Goal: Information Seeking & Learning: Learn about a topic

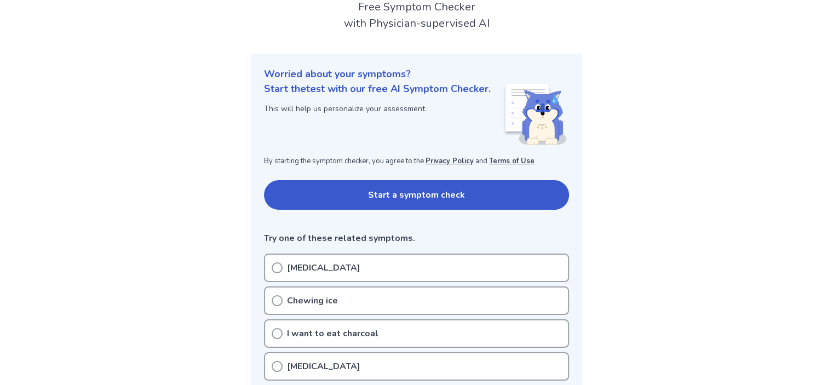
scroll to position [72, 0]
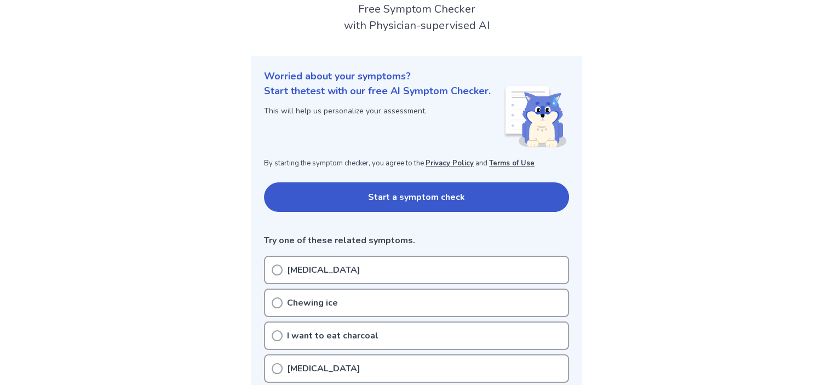
click at [487, 195] on button "Start a symptom check" at bounding box center [416, 197] width 305 height 30
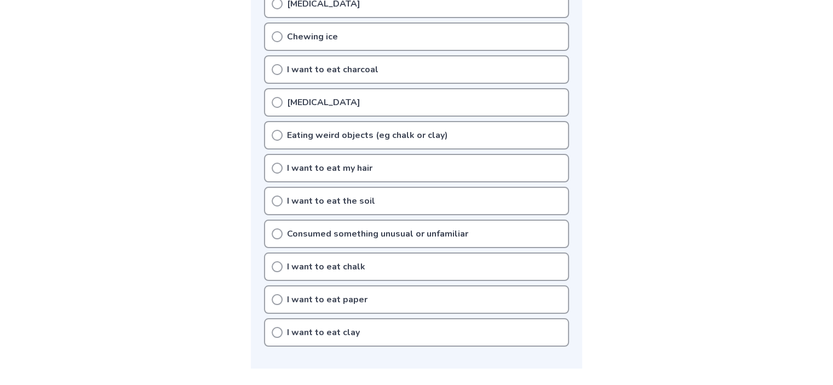
scroll to position [353, 0]
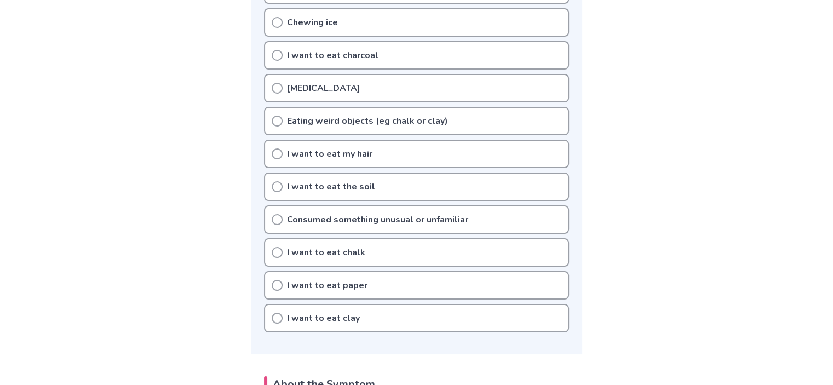
click at [326, 288] on div "I want to eat paper" at bounding box center [416, 285] width 305 height 28
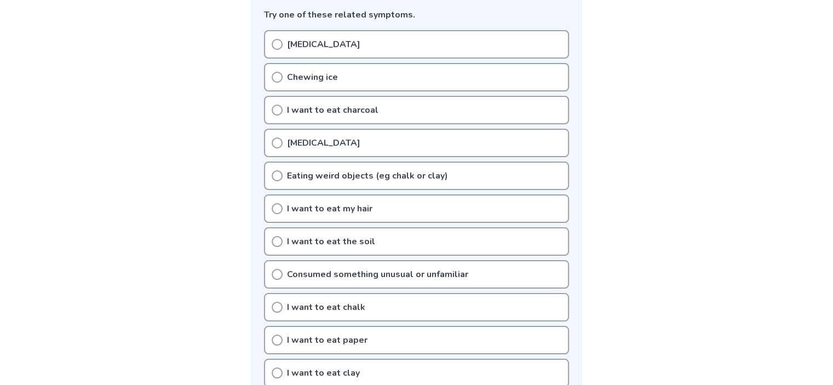
scroll to position [319, 0]
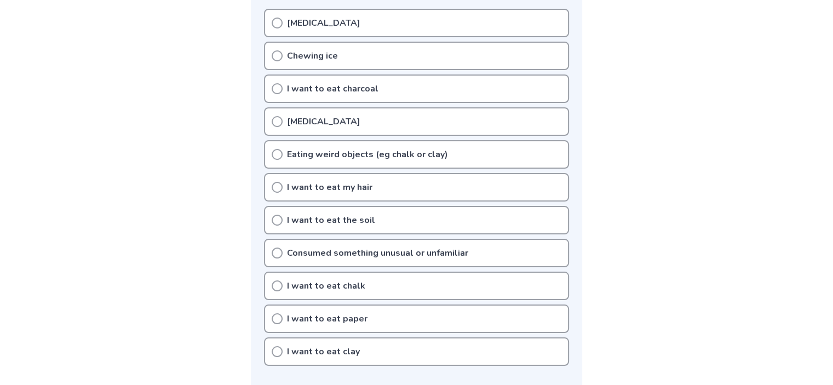
click at [324, 118] on div "Pica" at bounding box center [416, 121] width 305 height 28
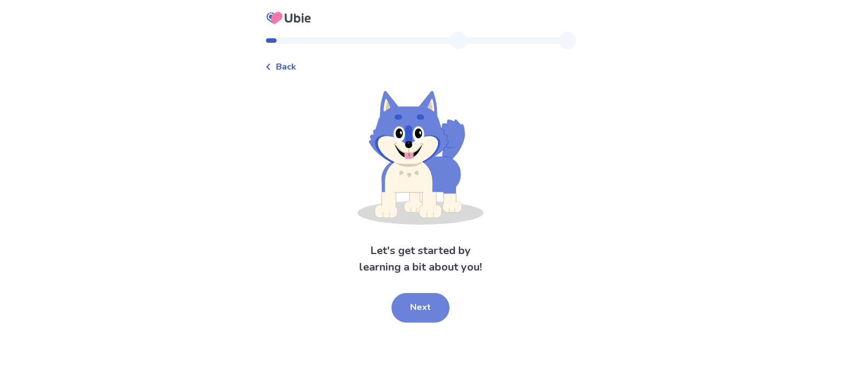
click at [428, 298] on button "Next" at bounding box center [420, 308] width 58 height 30
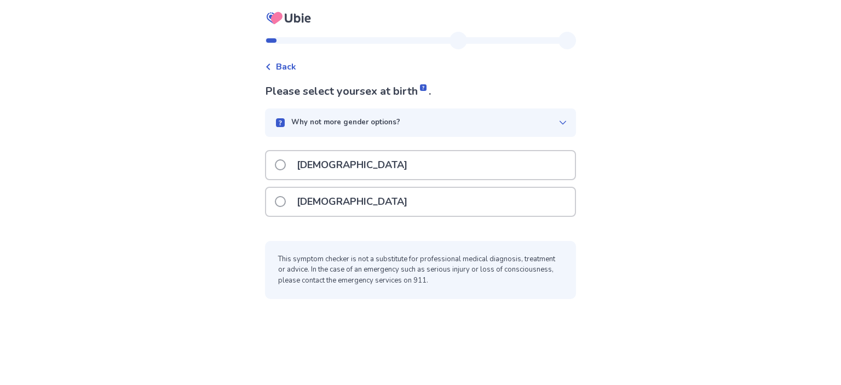
click at [372, 197] on div "[DEMOGRAPHIC_DATA]" at bounding box center [420, 202] width 309 height 28
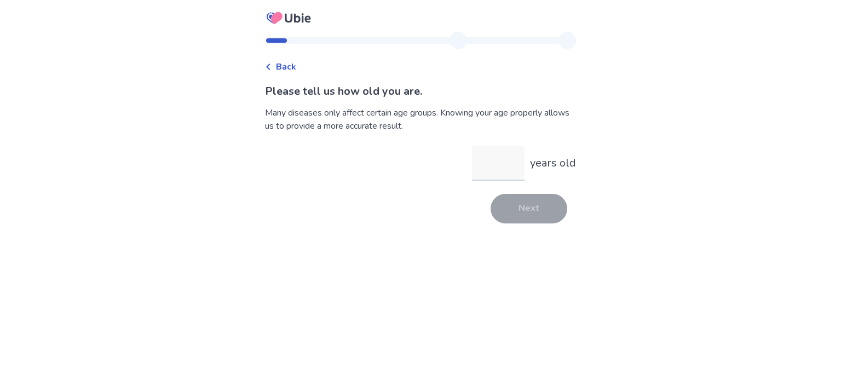
click at [489, 170] on input "years old" at bounding box center [498, 163] width 53 height 35
type input "**"
click at [529, 208] on button "Next" at bounding box center [529, 209] width 77 height 30
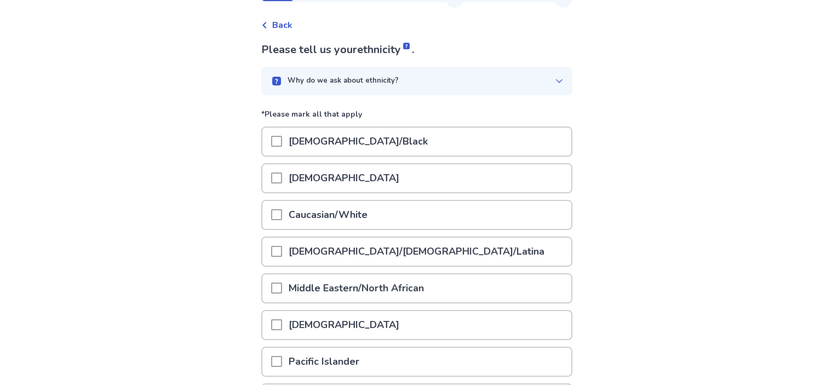
scroll to position [43, 0]
click at [483, 91] on div "Why do we ask about ethnicity?" at bounding box center [416, 80] width 311 height 28
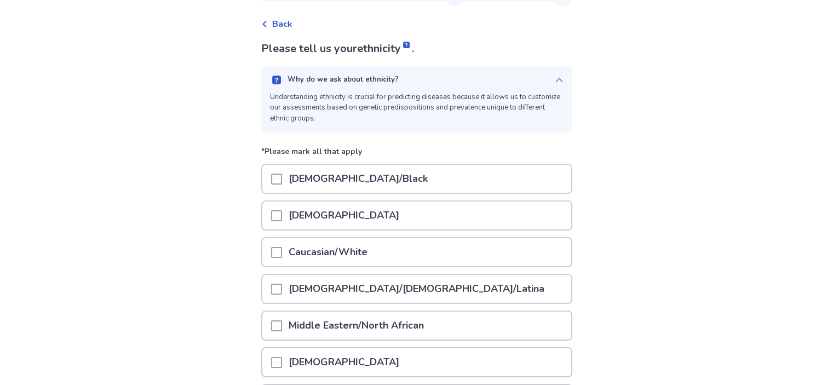
click at [486, 86] on div "Why do we ask about ethnicity? Understanding ethnicity is crucial for predictin…" at bounding box center [416, 99] width 311 height 67
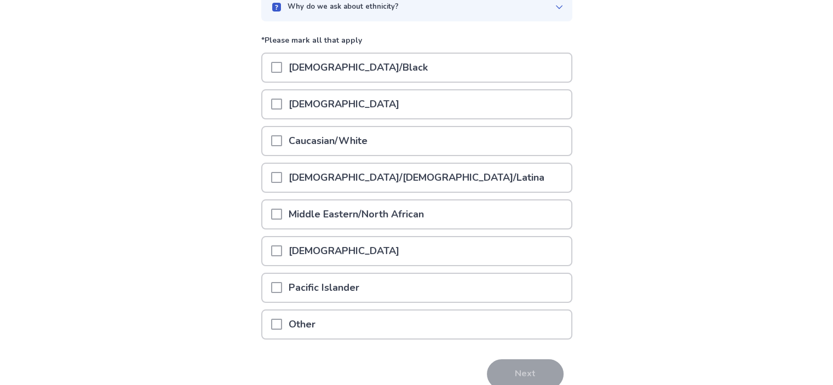
scroll to position [117, 0]
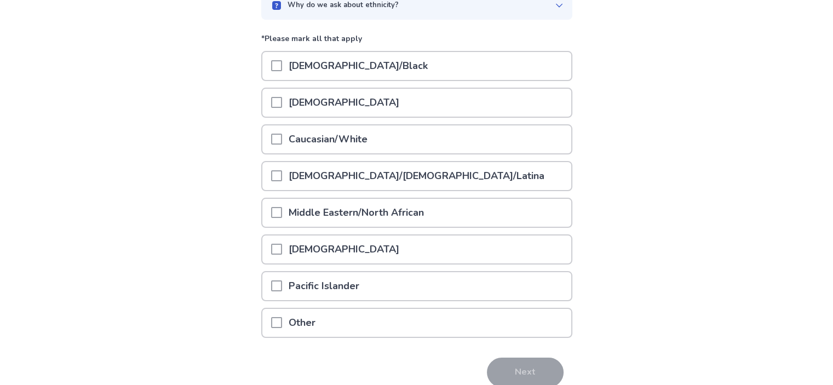
click at [440, 142] on div "Caucasian/White" at bounding box center [416, 139] width 309 height 28
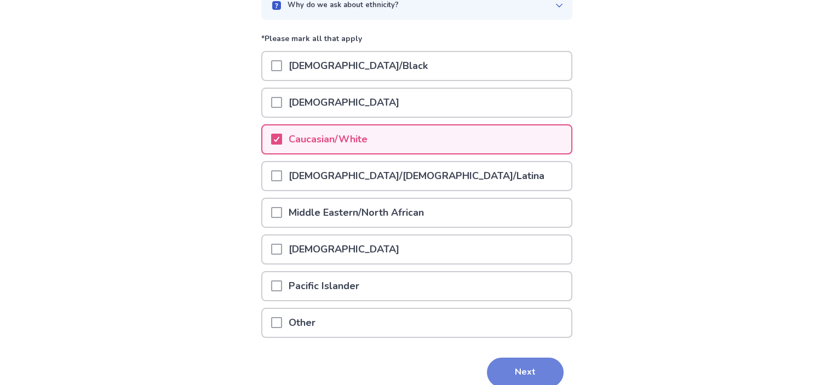
click at [511, 368] on button "Next" at bounding box center [525, 373] width 77 height 30
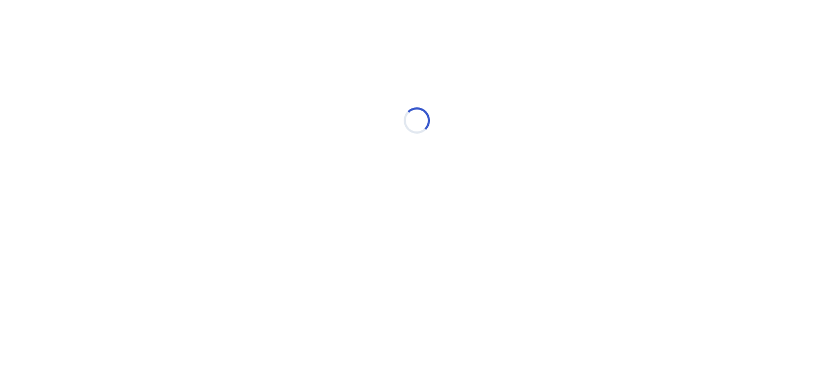
scroll to position [0, 0]
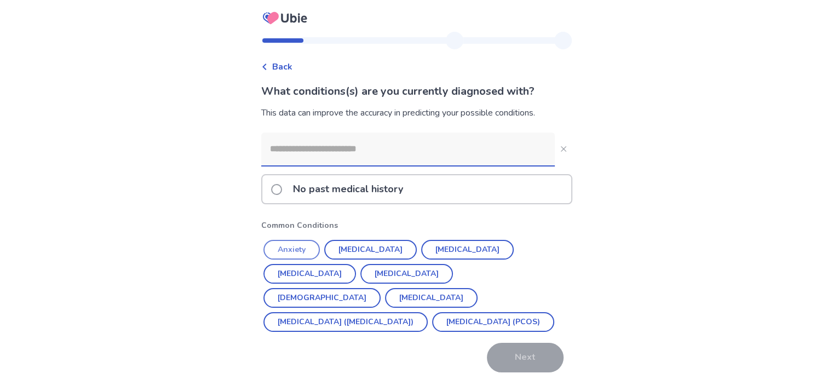
click at [309, 247] on button "Anxiety" at bounding box center [291, 250] width 56 height 20
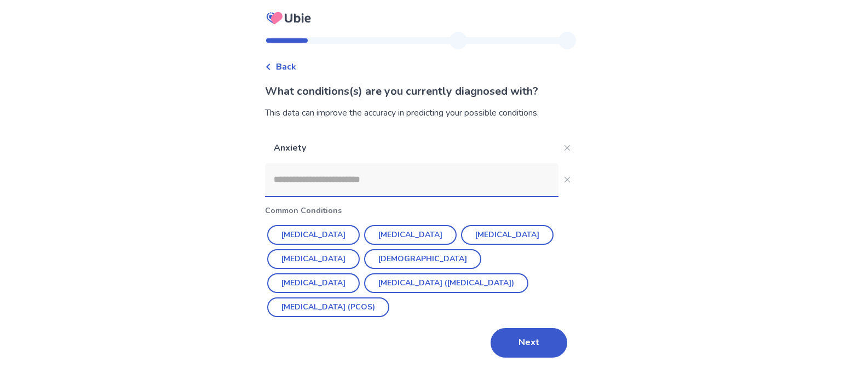
click at [362, 195] on input at bounding box center [411, 179] width 293 height 33
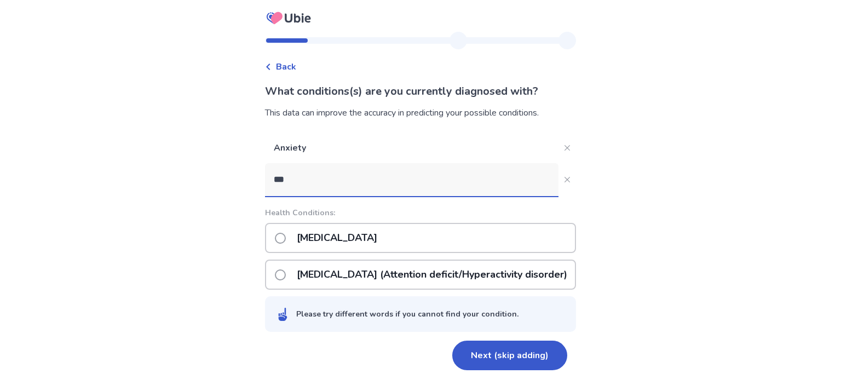
type input "****"
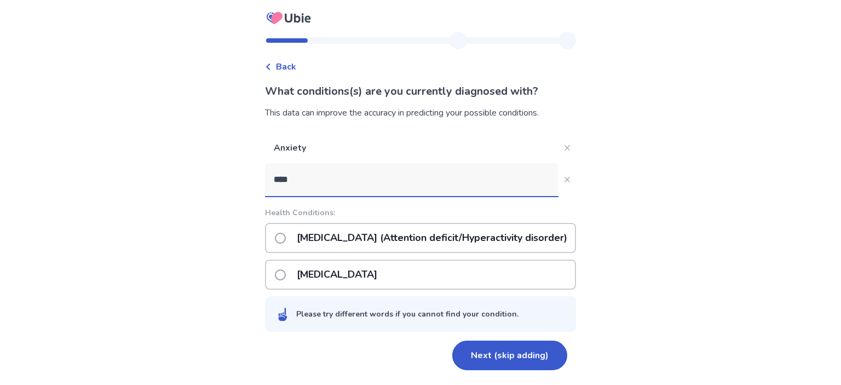
click at [384, 226] on p "[MEDICAL_DATA] (Attention deficit/Hyperactivity disorder)" at bounding box center [432, 238] width 284 height 28
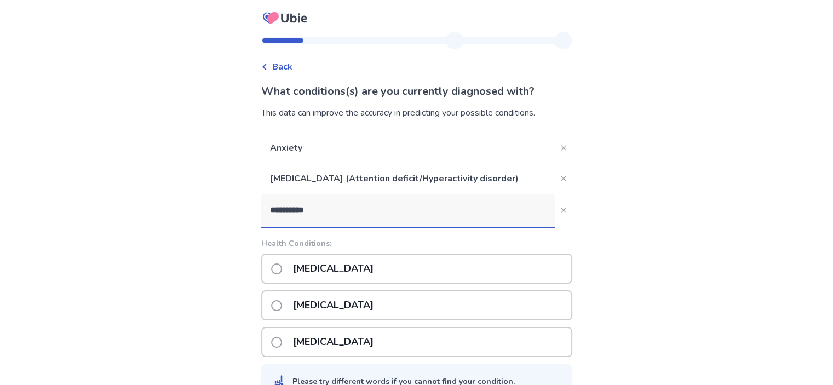
click at [276, 210] on input "**********" at bounding box center [407, 210] width 293 height 33
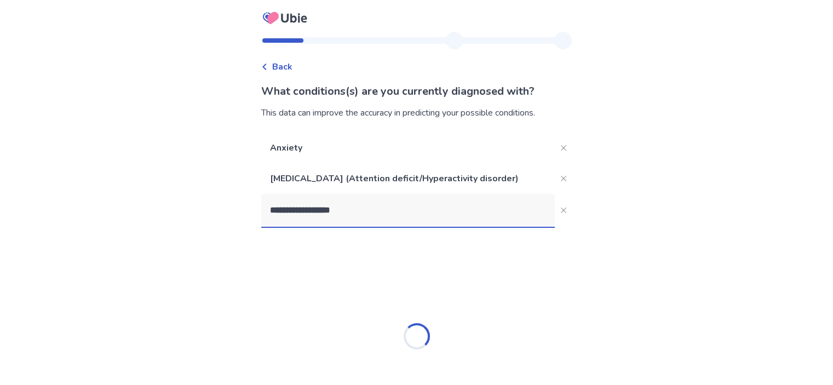
type input "**********"
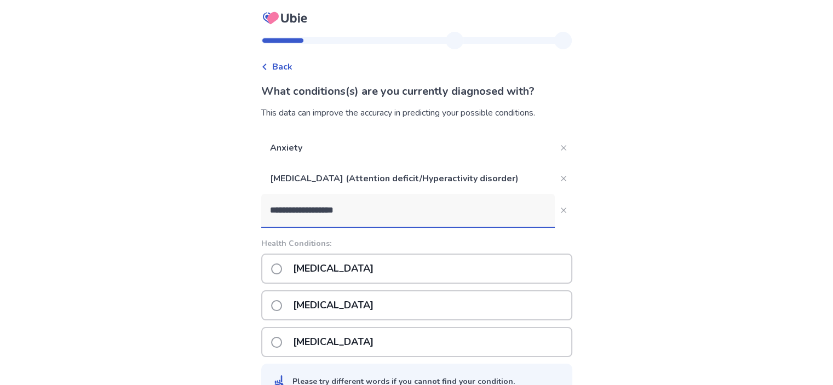
click at [345, 260] on p "[MEDICAL_DATA]" at bounding box center [333, 269] width 94 height 28
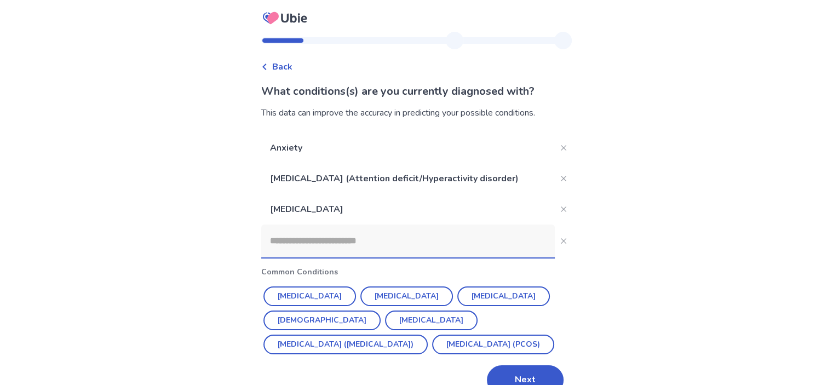
click at [353, 249] on input at bounding box center [407, 240] width 293 height 33
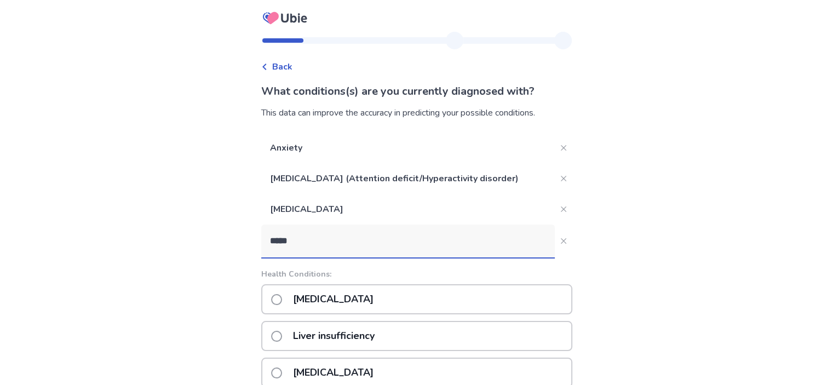
type input "*****"
click at [375, 296] on div "[MEDICAL_DATA]" at bounding box center [416, 299] width 311 height 30
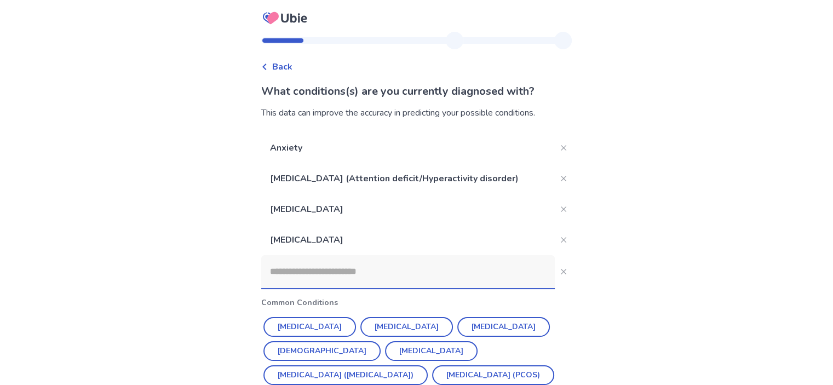
click at [366, 268] on input at bounding box center [407, 271] width 293 height 33
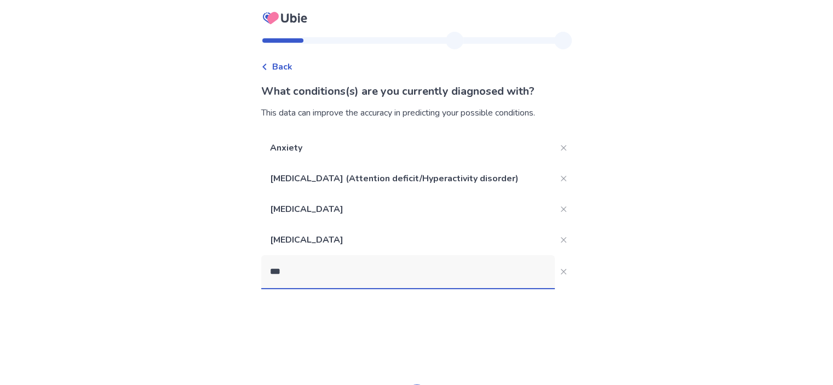
type input "****"
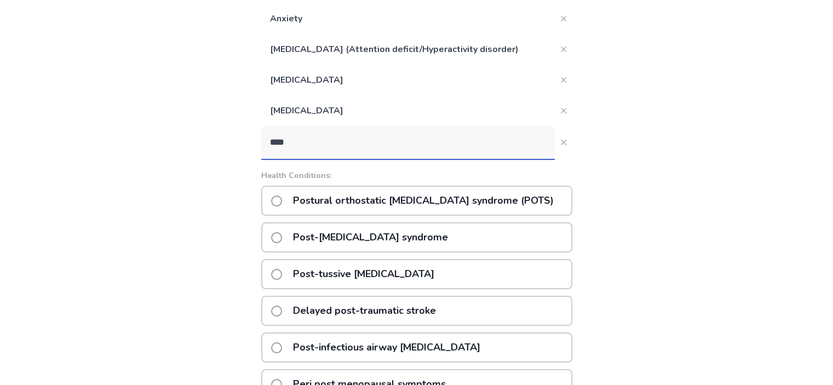
click at [406, 198] on p "Postural orthostatic [MEDICAL_DATA] syndrome (POTS)" at bounding box center [423, 201] width 274 height 28
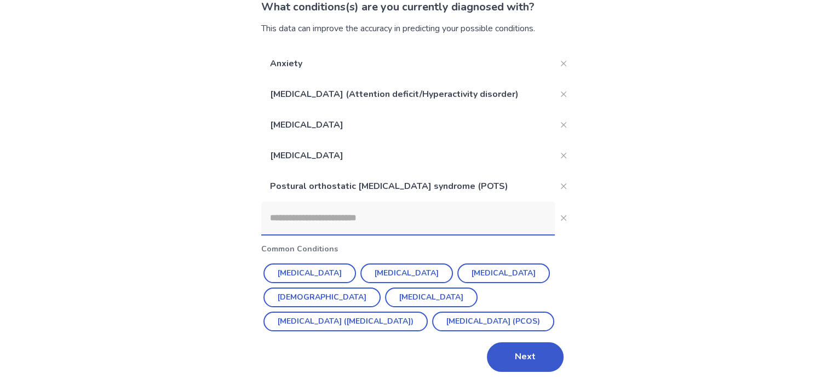
scroll to position [84, 0]
click at [506, 349] on button "Next" at bounding box center [525, 358] width 77 height 30
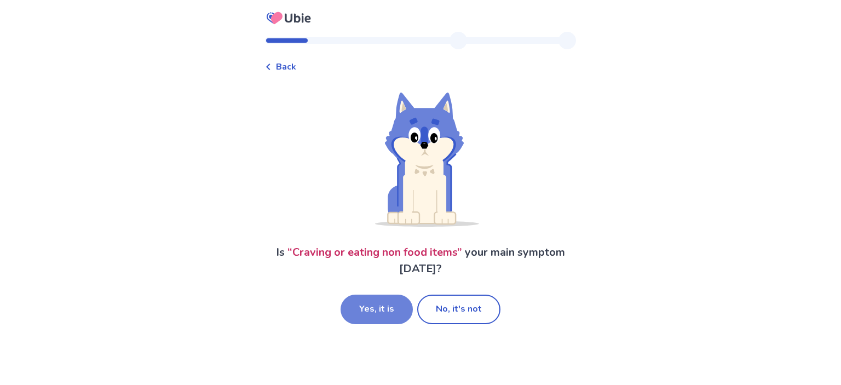
click at [393, 297] on button "Yes, it is" at bounding box center [377, 310] width 72 height 30
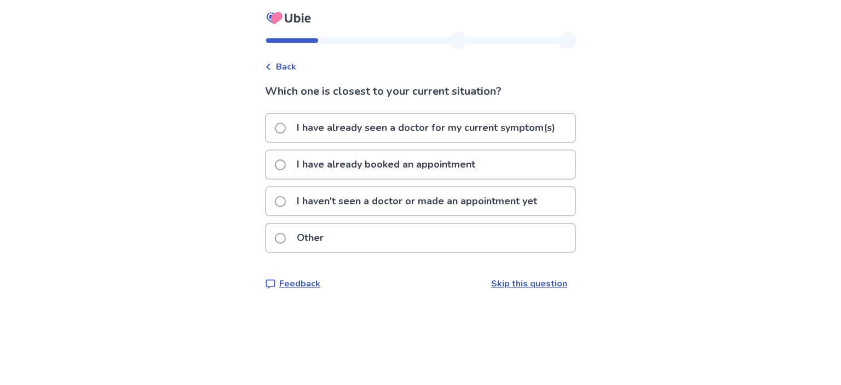
click at [443, 232] on div "Other" at bounding box center [420, 238] width 309 height 28
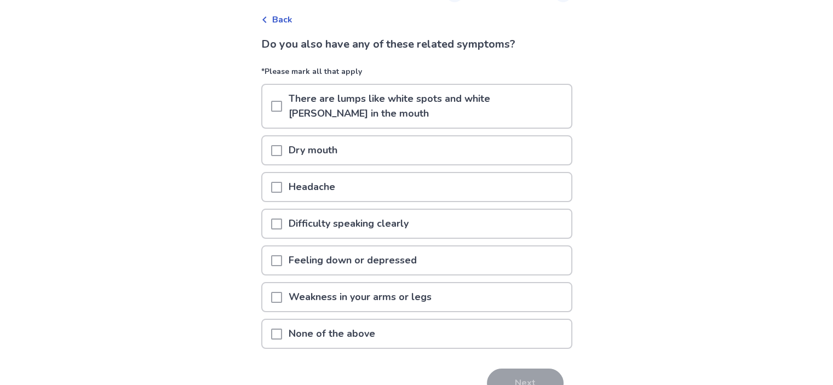
scroll to position [49, 0]
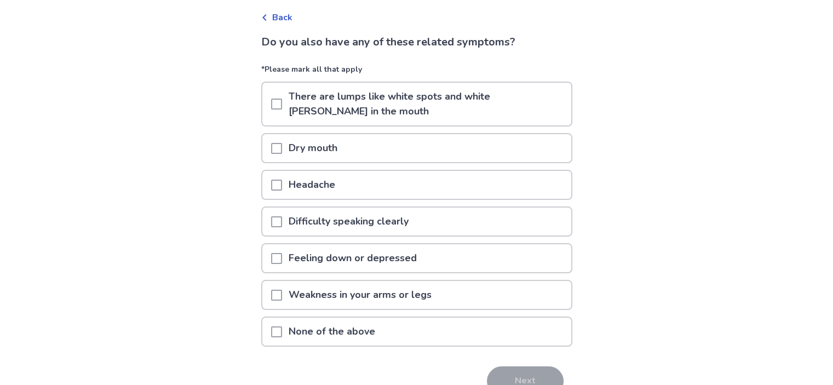
click at [361, 264] on p "Feeling down or depressed" at bounding box center [352, 258] width 141 height 28
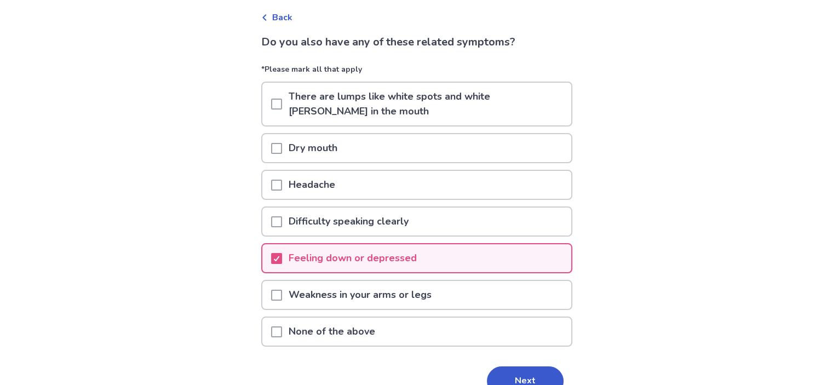
click at [336, 297] on p "Weakness in your arms or legs" at bounding box center [360, 295] width 156 height 28
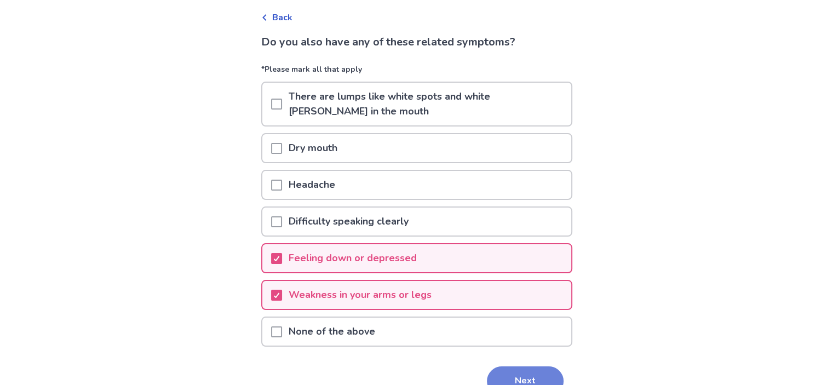
click at [511, 366] on button "Next" at bounding box center [525, 381] width 77 height 30
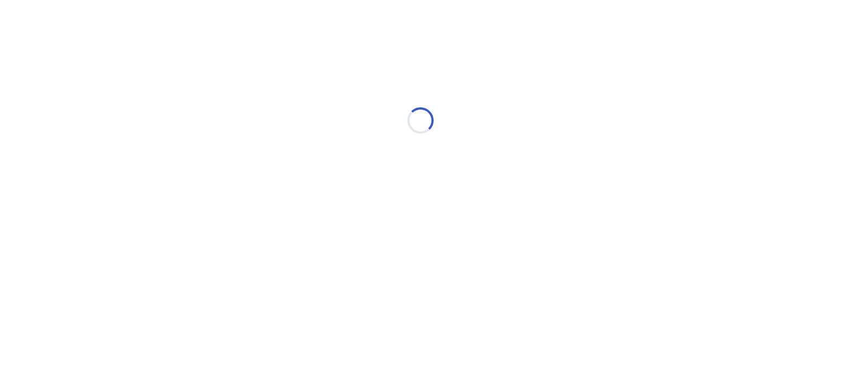
select select "*"
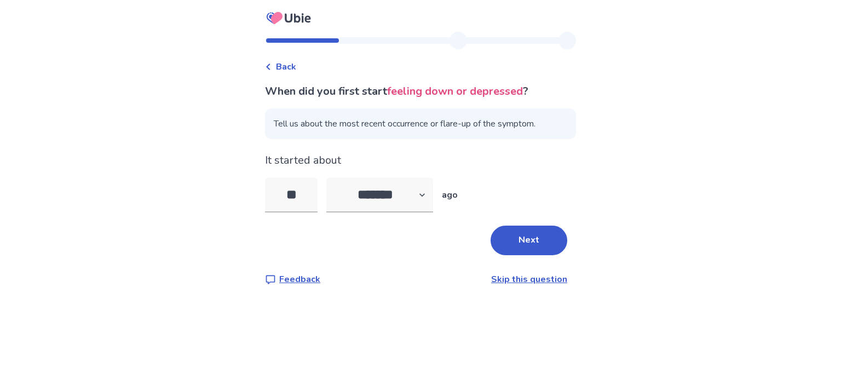
type input "*"
click at [412, 205] on select "******* ****** ******* ******** *******" at bounding box center [379, 194] width 107 height 35
select select "*"
click at [333, 177] on select "******* ****** ******* ******** *******" at bounding box center [379, 194] width 107 height 35
click at [318, 202] on input "tel" at bounding box center [291, 194] width 53 height 35
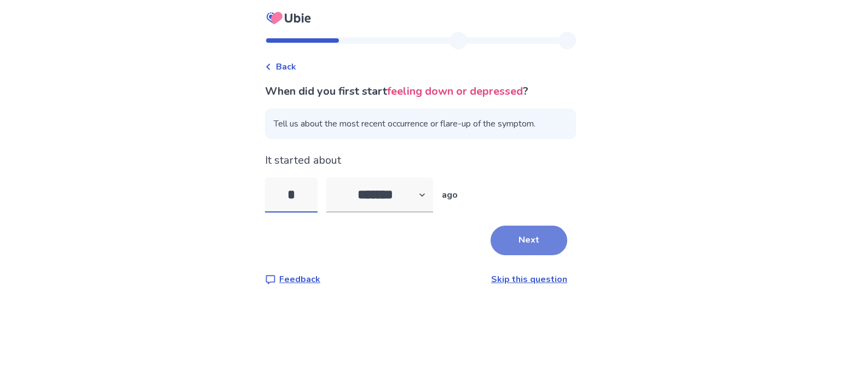
type input "*"
click at [520, 253] on button "Next" at bounding box center [529, 241] width 77 height 30
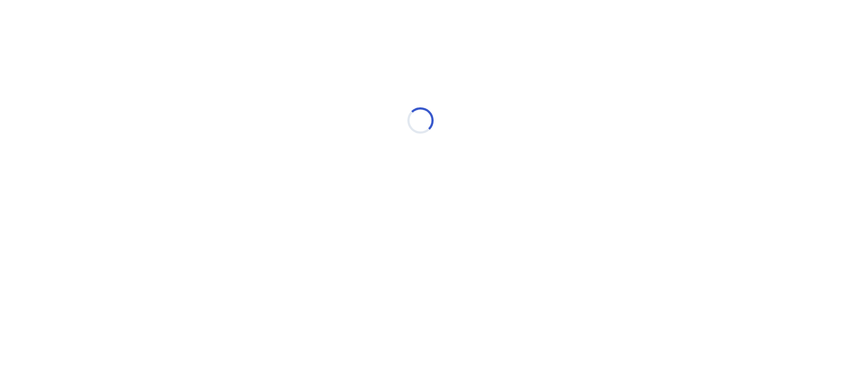
select select "*"
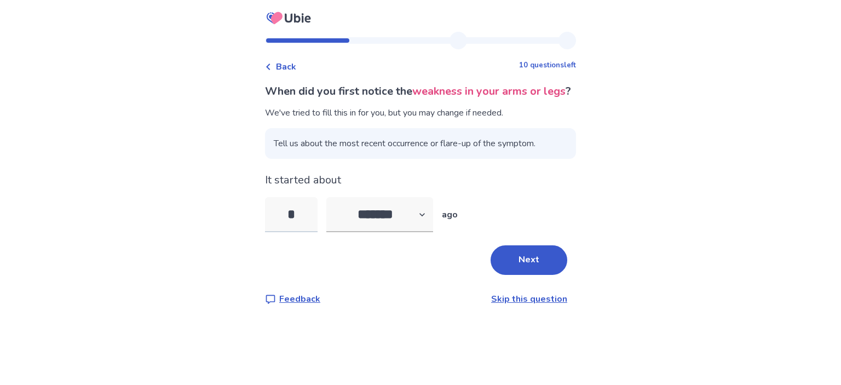
click at [299, 223] on input "*" at bounding box center [291, 214] width 53 height 35
type input "*"
click at [527, 274] on button "Next" at bounding box center [529, 260] width 77 height 30
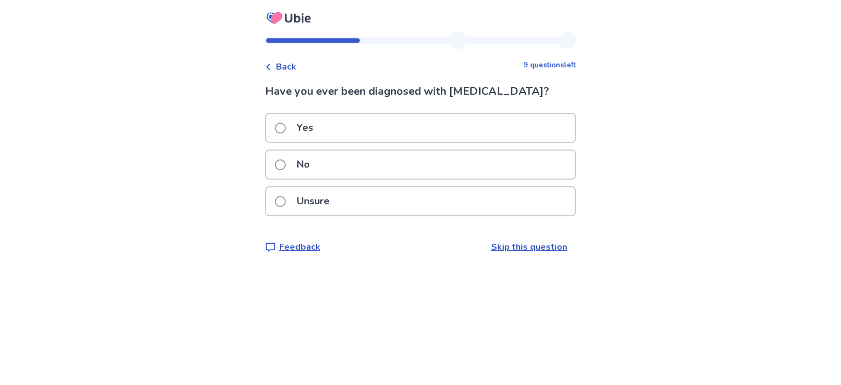
click at [390, 166] on div "No" at bounding box center [420, 165] width 309 height 28
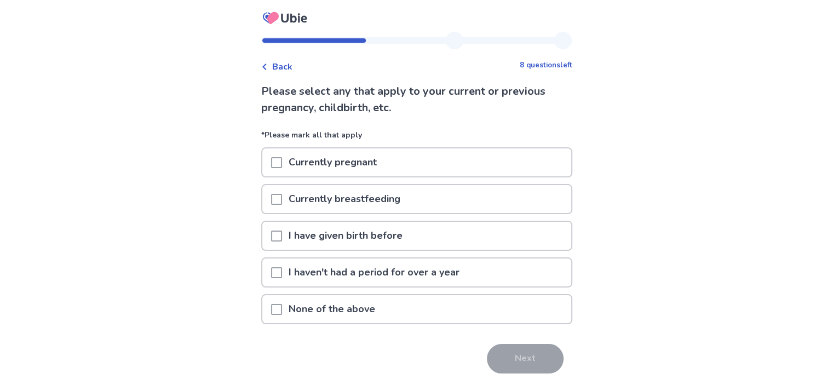
scroll to position [24, 0]
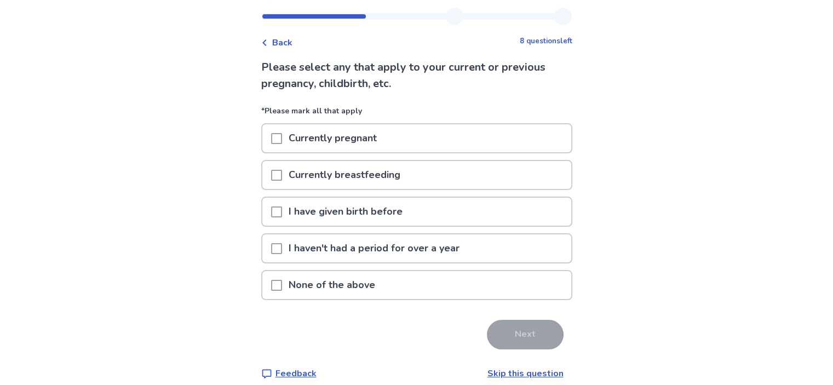
click at [464, 246] on p "I haven't had a period for over a year" at bounding box center [374, 248] width 184 height 28
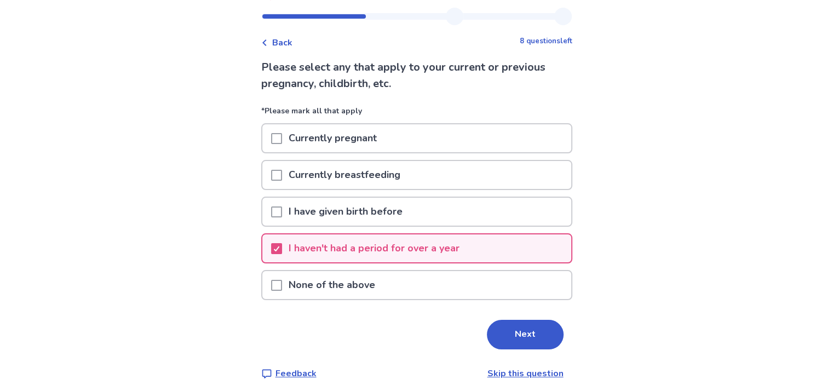
click at [451, 251] on p "I haven't had a period for over a year" at bounding box center [374, 248] width 184 height 28
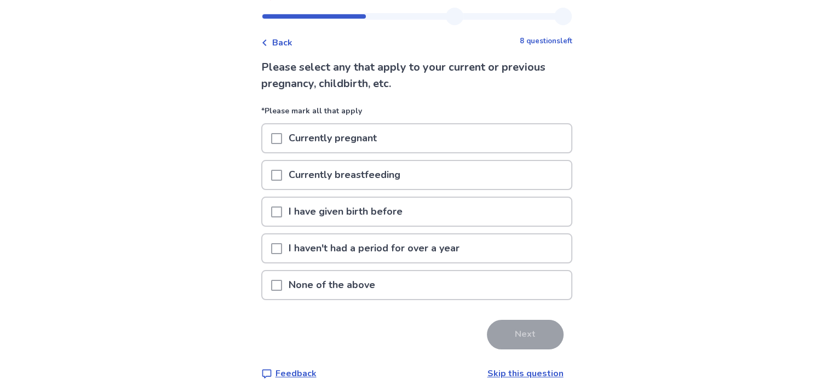
click at [444, 285] on div "None of the above" at bounding box center [416, 285] width 309 height 28
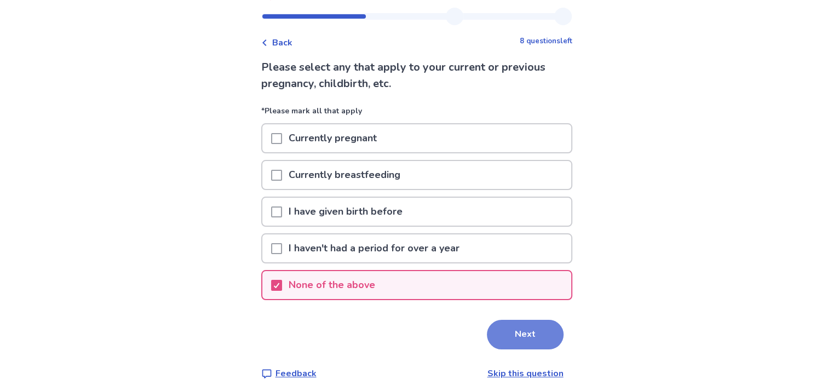
click at [502, 328] on button "Next" at bounding box center [525, 335] width 77 height 30
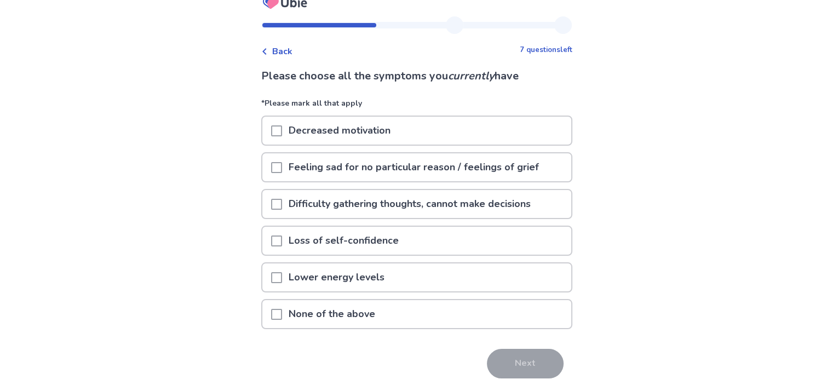
scroll to position [15, 0]
click at [397, 120] on p "Decreased motivation" at bounding box center [339, 131] width 115 height 28
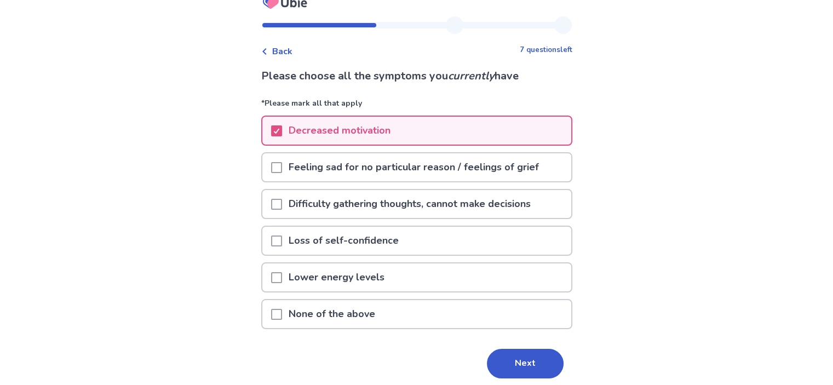
click at [411, 154] on p "Feeling sad for no particular reason / feelings of grief" at bounding box center [413, 167] width 263 height 28
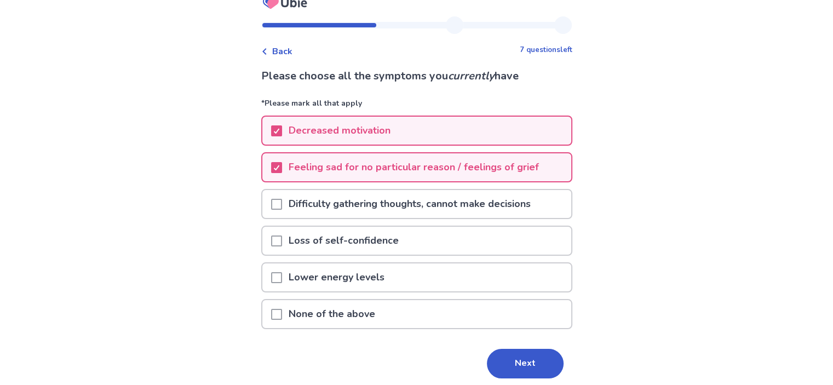
click at [381, 283] on p "Lower energy levels" at bounding box center [336, 277] width 109 height 28
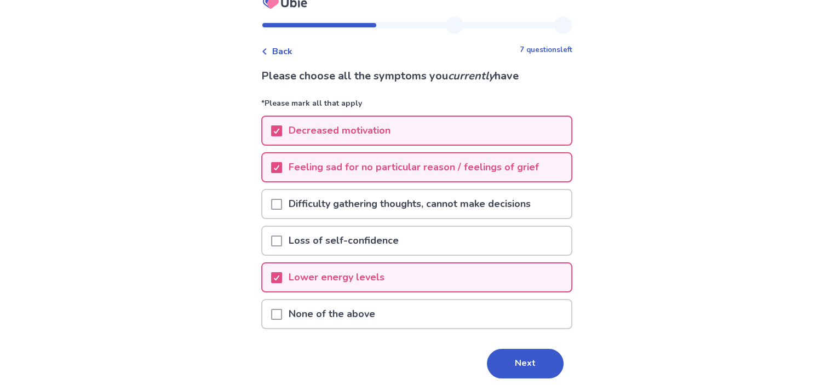
click at [489, 210] on p "Difficulty gathering thoughts, cannot make decisions" at bounding box center [409, 204] width 255 height 28
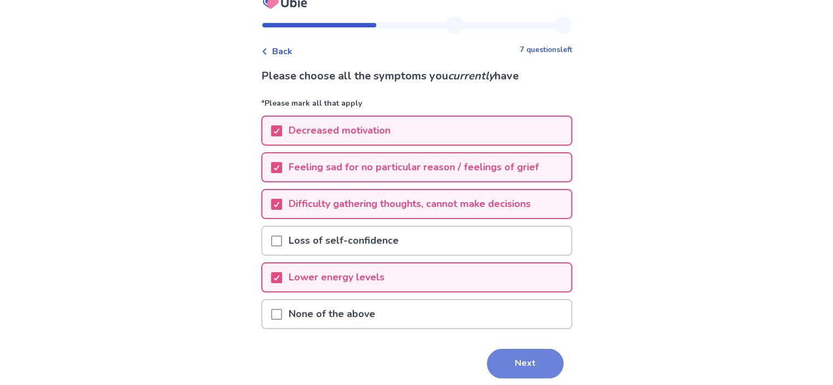
click at [524, 365] on button "Next" at bounding box center [525, 364] width 77 height 30
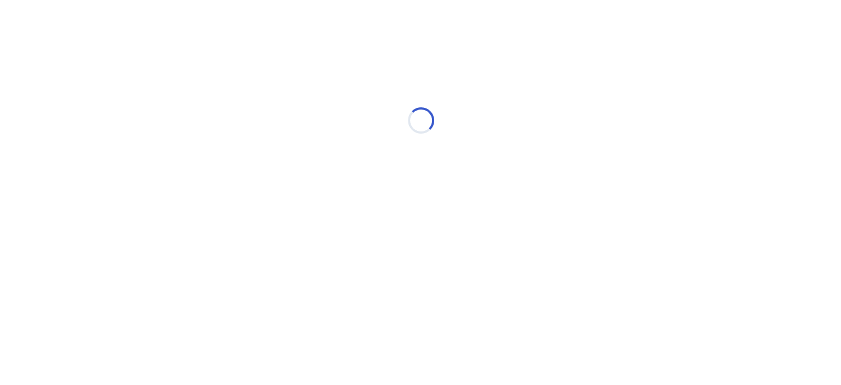
scroll to position [0, 0]
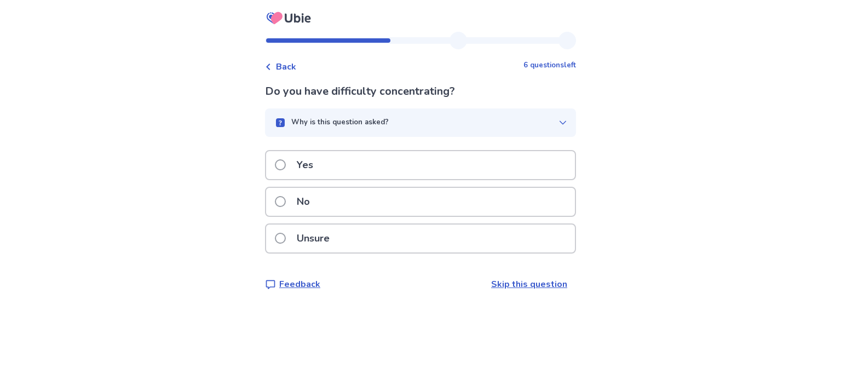
click at [436, 172] on div "Yes" at bounding box center [420, 165] width 309 height 28
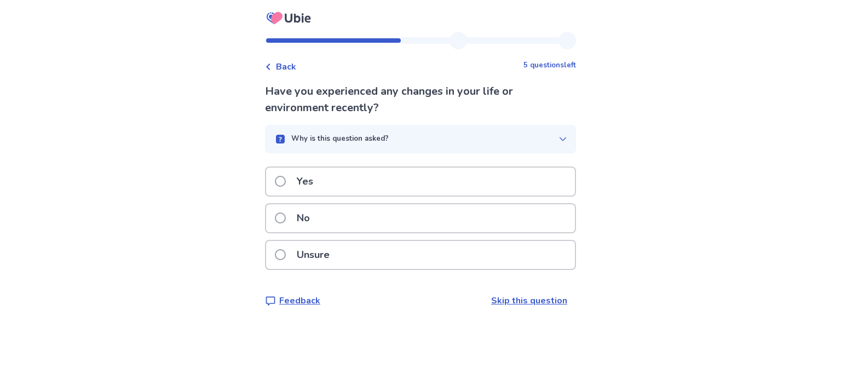
click at [477, 177] on div "Yes" at bounding box center [420, 182] width 309 height 28
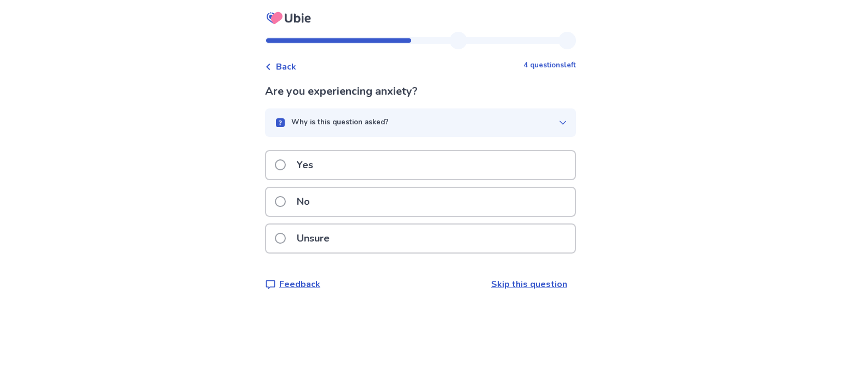
click at [477, 177] on div "Yes" at bounding box center [420, 165] width 309 height 28
click at [481, 252] on div "Unsure" at bounding box center [420, 238] width 309 height 28
click at [417, 205] on div "No" at bounding box center [420, 202] width 309 height 28
click at [463, 204] on div "No" at bounding box center [420, 202] width 309 height 28
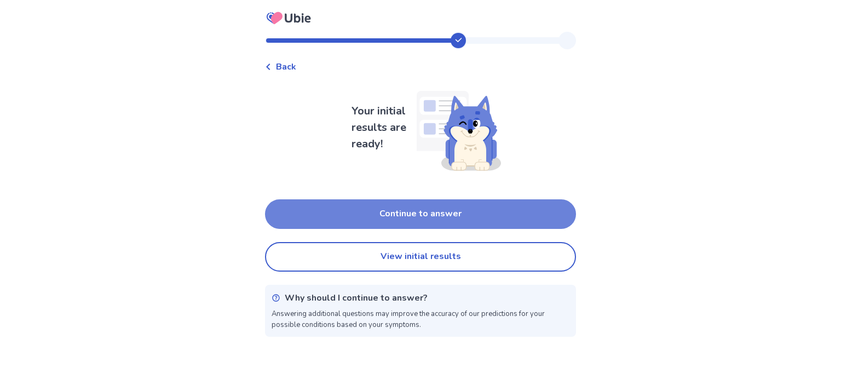
click at [492, 207] on button "Continue to answer" at bounding box center [420, 214] width 311 height 30
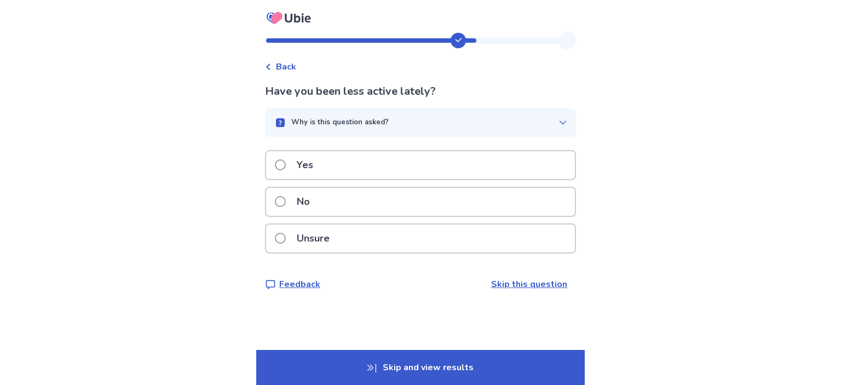
click at [435, 367] on p "Skip and view results" at bounding box center [420, 367] width 328 height 35
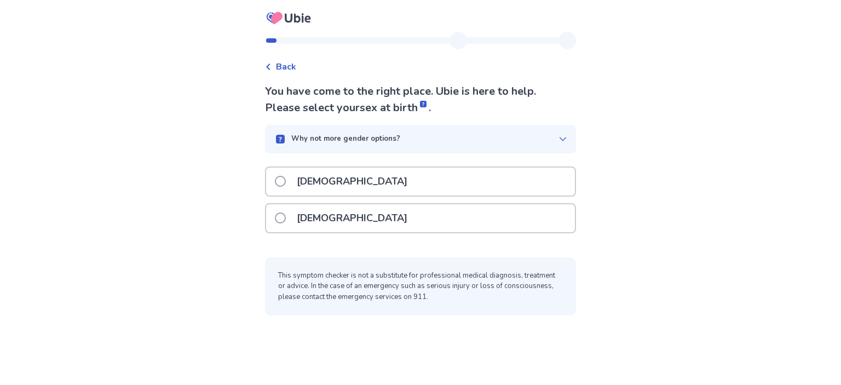
click at [437, 212] on div "[DEMOGRAPHIC_DATA]" at bounding box center [420, 218] width 309 height 28
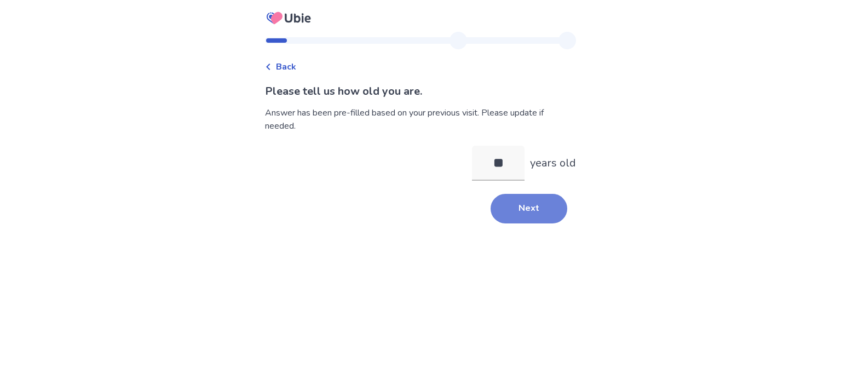
click at [518, 209] on button "Next" at bounding box center [529, 209] width 77 height 30
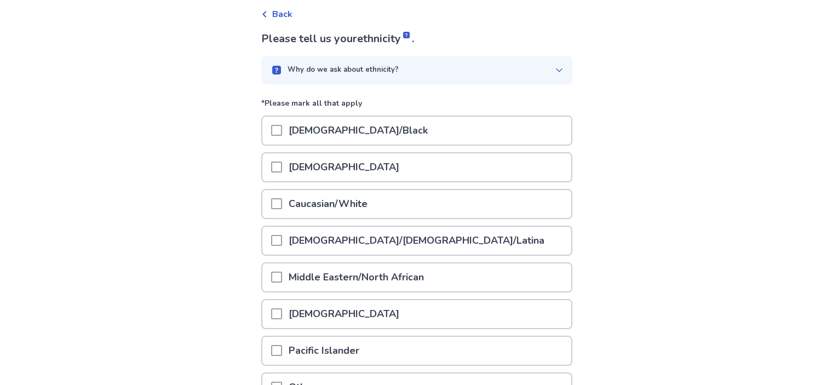
scroll to position [124, 0]
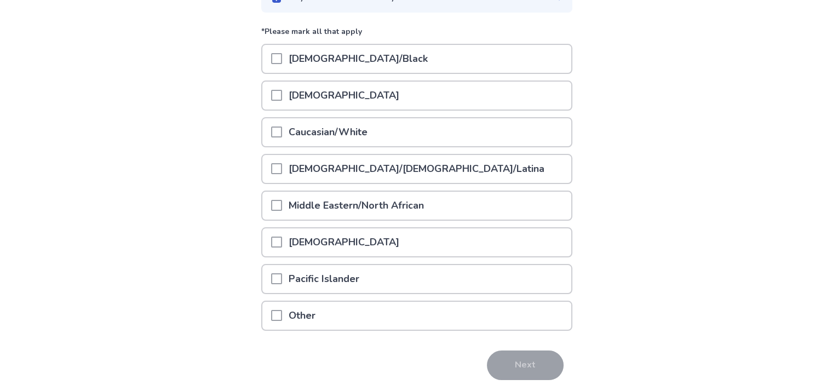
click at [374, 134] on p "Caucasian/White" at bounding box center [328, 132] width 92 height 28
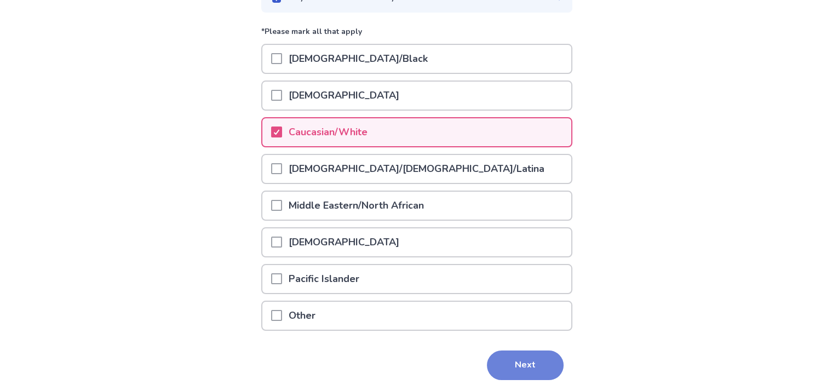
click at [514, 360] on button "Next" at bounding box center [525, 365] width 77 height 30
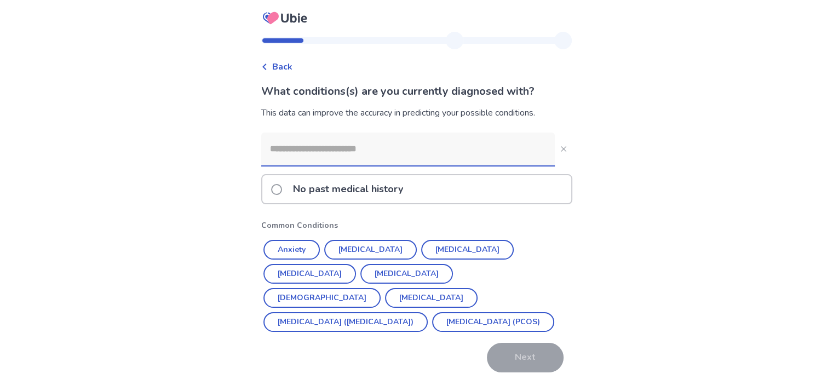
click at [396, 185] on p "No past medical history" at bounding box center [347, 189] width 123 height 28
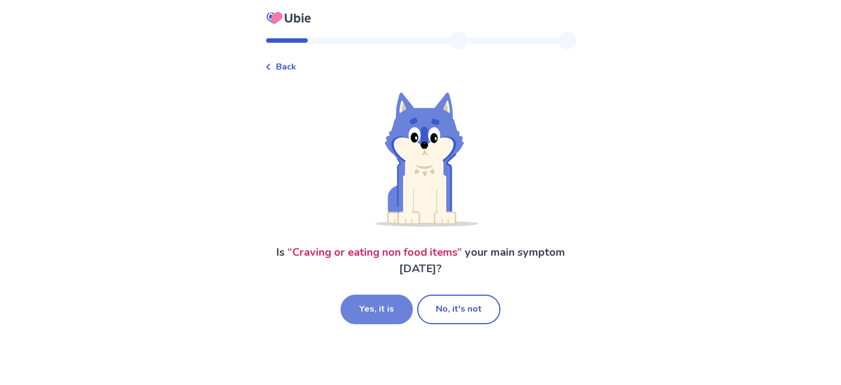
click at [385, 305] on button "Yes, it is" at bounding box center [377, 310] width 72 height 30
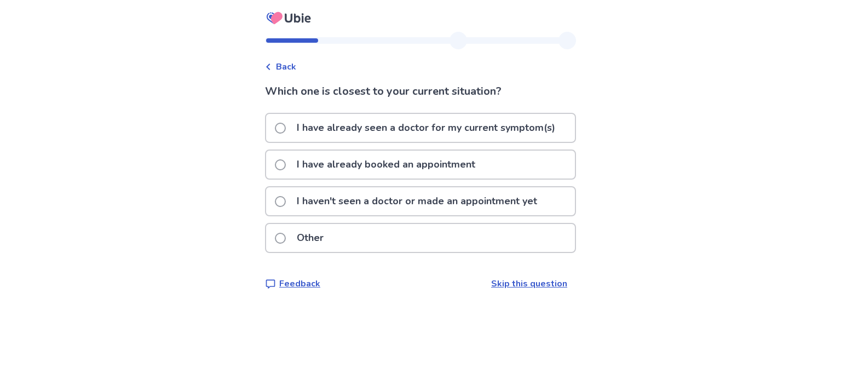
click at [518, 285] on link "Skip this question" at bounding box center [529, 284] width 76 height 12
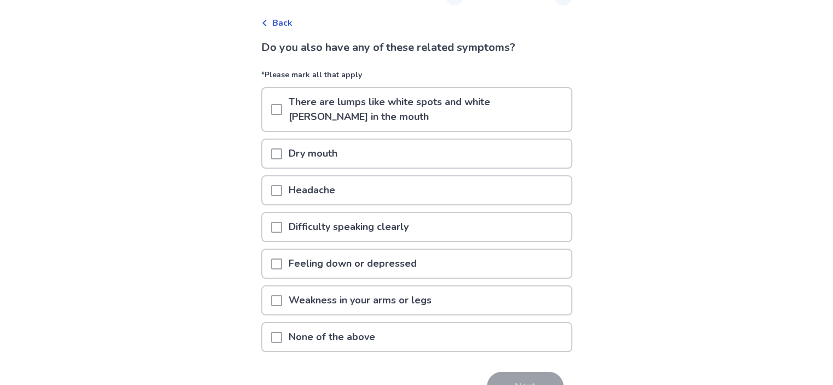
scroll to position [105, 0]
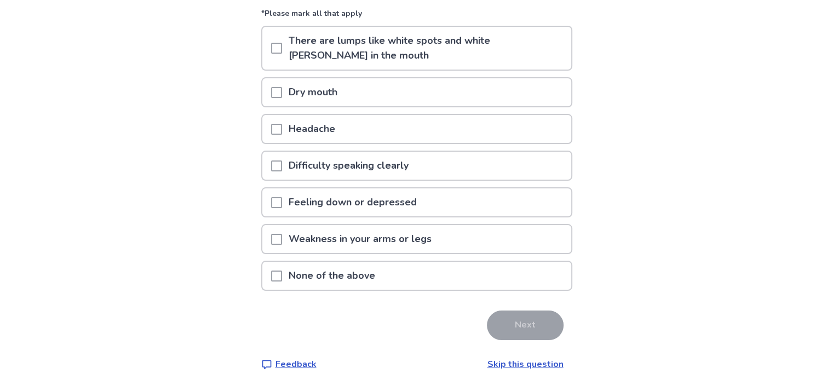
click at [448, 235] on div "Weakness in your arms or legs" at bounding box center [416, 239] width 309 height 28
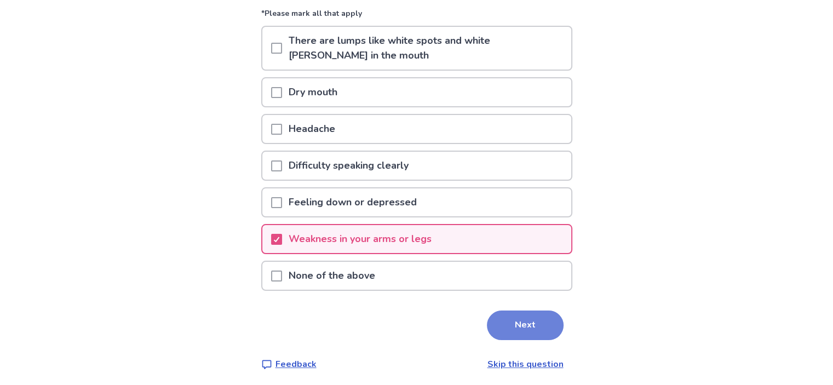
click at [504, 315] on button "Next" at bounding box center [525, 325] width 77 height 30
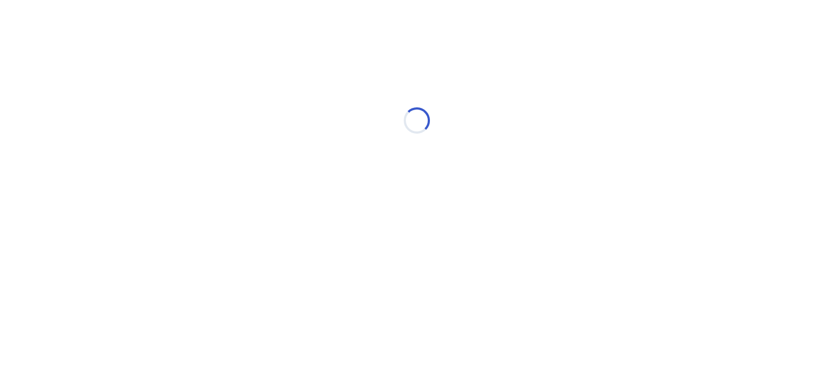
scroll to position [0, 0]
select select "*"
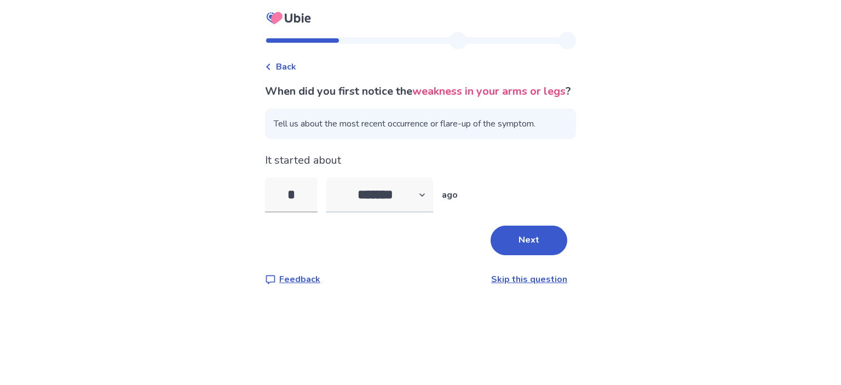
type input "*"
click at [427, 212] on select "******* ****** ******* ******** *******" at bounding box center [379, 194] width 107 height 35
select select "*"
click at [333, 194] on select "******* ****** ******* ******** *******" at bounding box center [379, 194] width 107 height 35
click at [514, 255] on button "Next" at bounding box center [529, 241] width 77 height 30
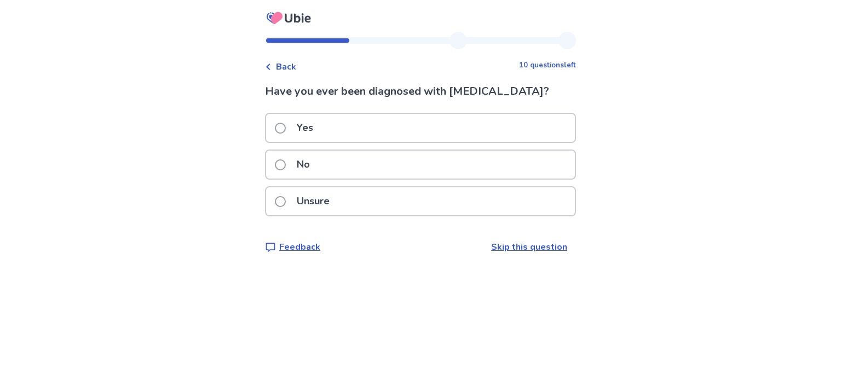
click at [437, 164] on div "No" at bounding box center [420, 165] width 309 height 28
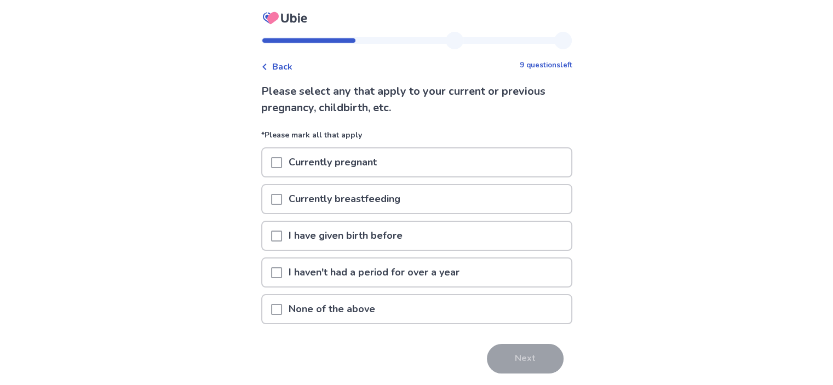
click at [480, 308] on div "None of the above" at bounding box center [416, 309] width 309 height 28
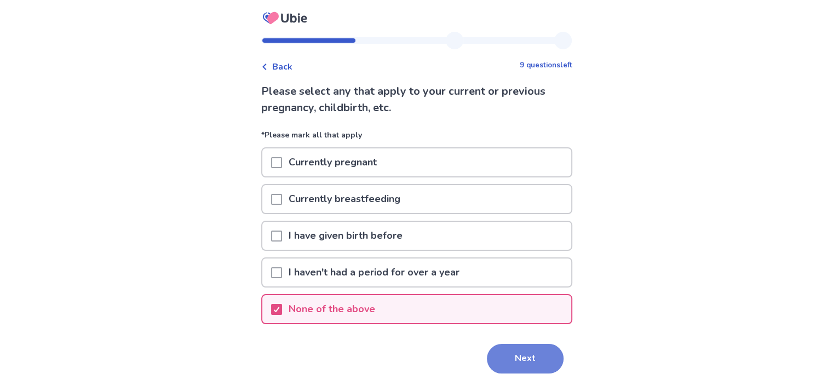
click at [509, 349] on button "Next" at bounding box center [525, 359] width 77 height 30
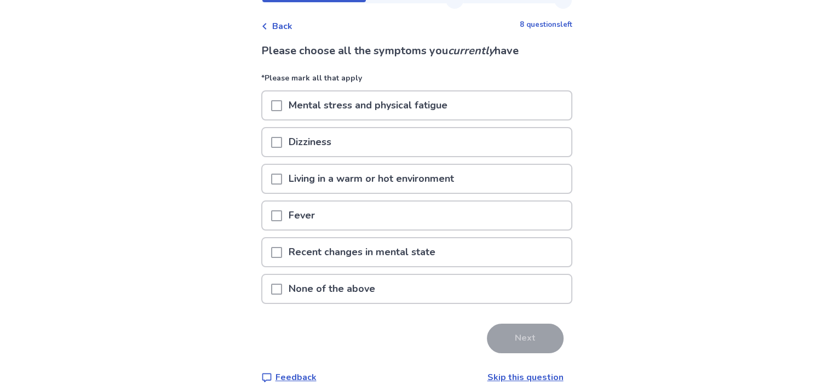
scroll to position [41, 0]
click at [476, 170] on div "Living in a warm or hot environment" at bounding box center [416, 178] width 309 height 28
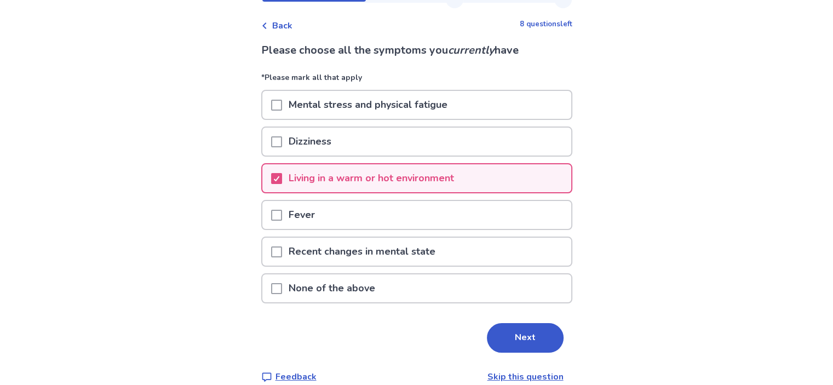
click at [481, 111] on div "Mental stress and physical fatigue" at bounding box center [416, 105] width 309 height 28
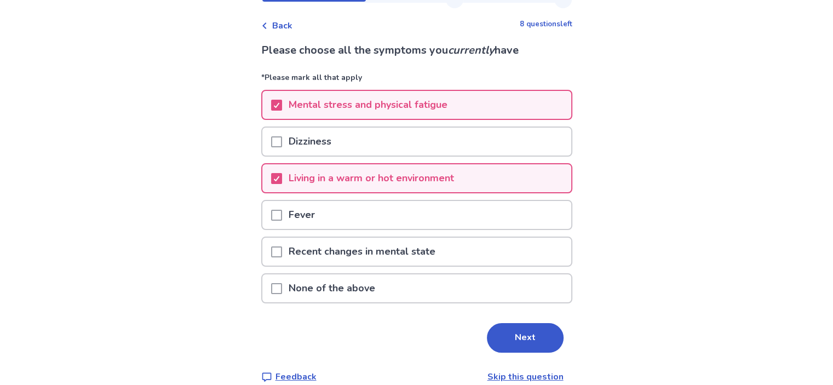
click at [474, 130] on div "Dizziness" at bounding box center [416, 142] width 309 height 28
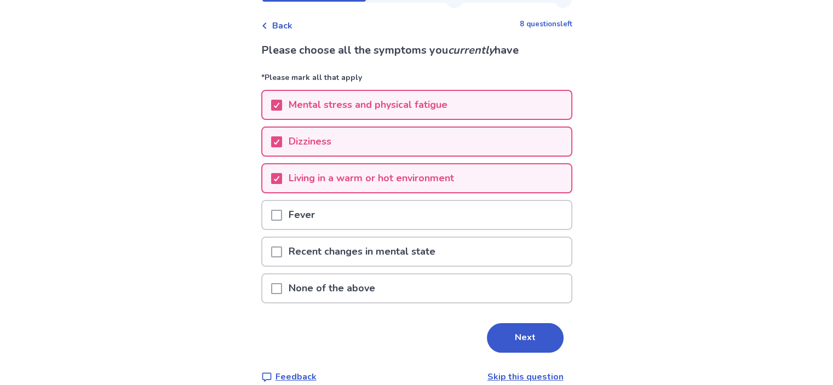
click at [446, 252] on div "Recent changes in mental state" at bounding box center [416, 252] width 309 height 28
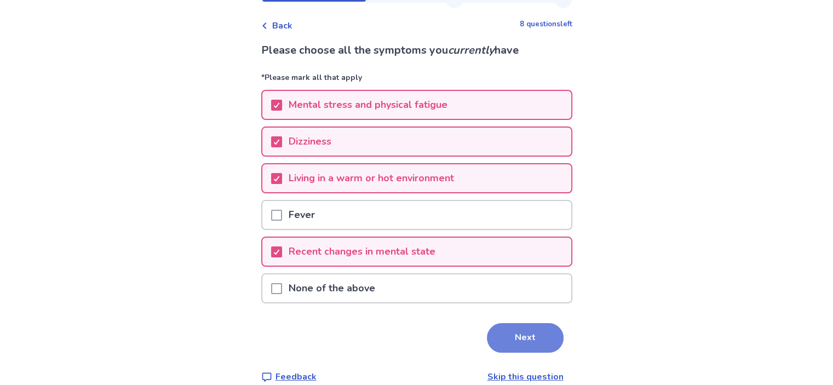
click at [523, 337] on button "Next" at bounding box center [525, 338] width 77 height 30
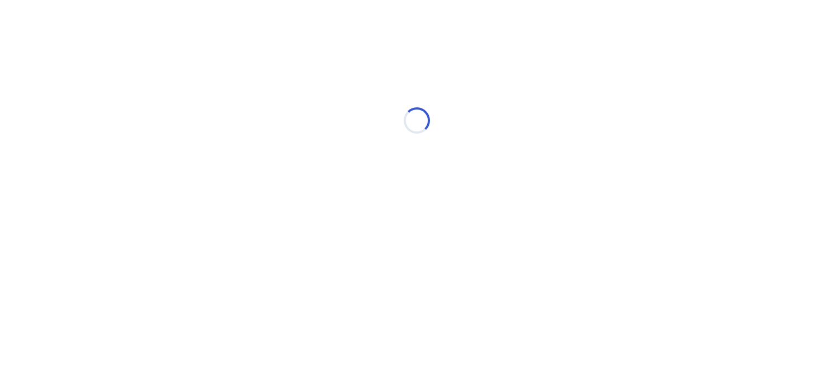
scroll to position [0, 0]
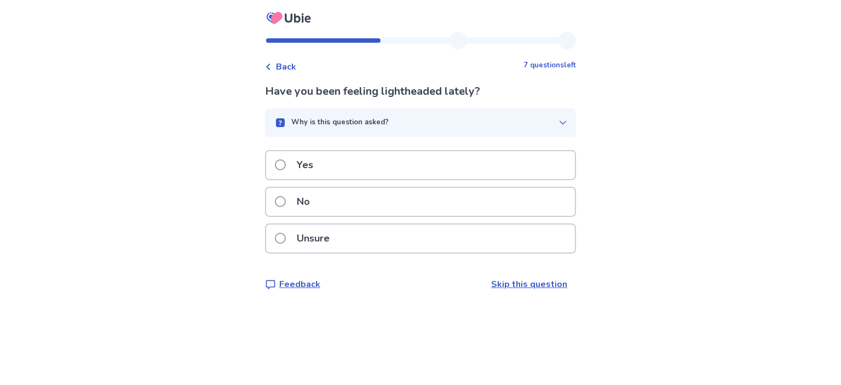
click at [478, 177] on div "Yes" at bounding box center [420, 165] width 309 height 28
click at [440, 207] on div "No" at bounding box center [420, 202] width 309 height 28
click at [466, 169] on div "Yes" at bounding box center [420, 165] width 309 height 28
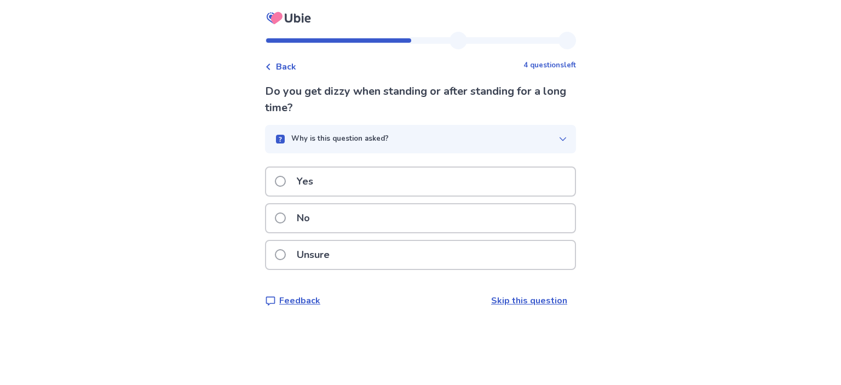
click at [493, 175] on div "Yes" at bounding box center [420, 182] width 309 height 28
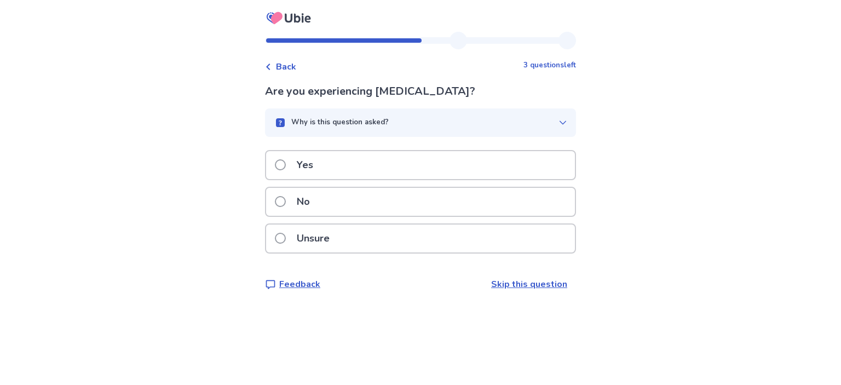
click at [501, 206] on div "No" at bounding box center [420, 202] width 309 height 28
click at [498, 177] on div "Yes" at bounding box center [420, 165] width 309 height 28
click at [501, 167] on div "Yes" at bounding box center [420, 165] width 309 height 28
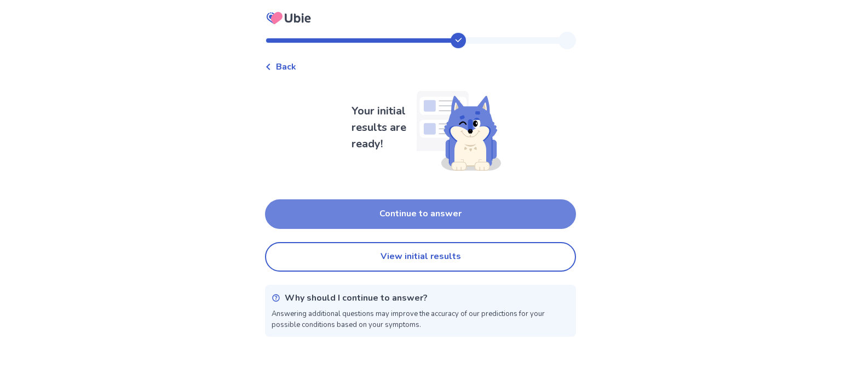
click at [476, 218] on button "Continue to answer" at bounding box center [420, 214] width 311 height 30
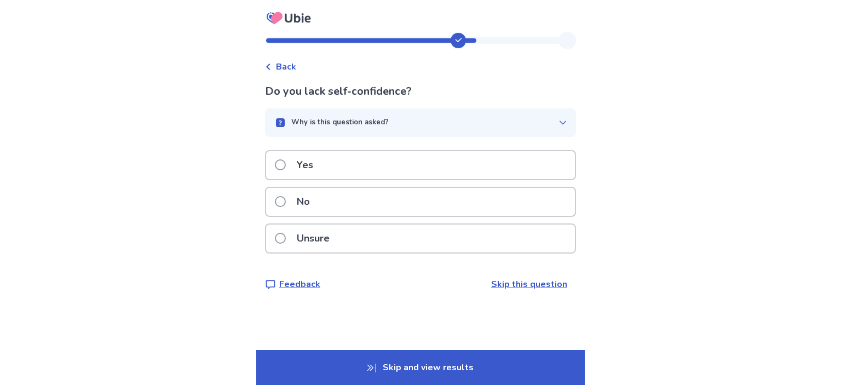
click at [457, 213] on div "No" at bounding box center [420, 202] width 309 height 28
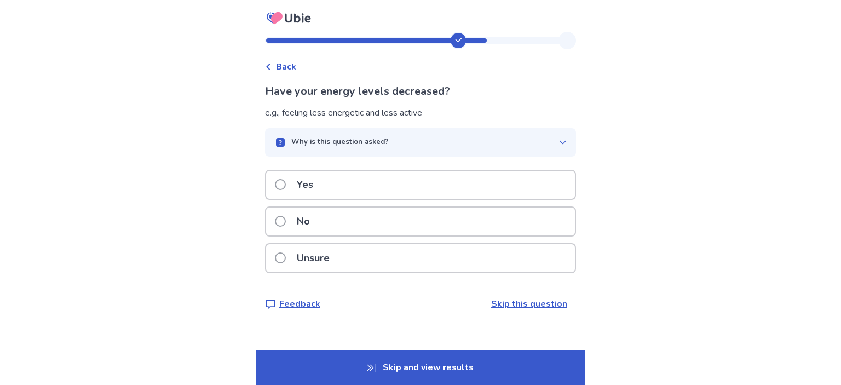
click at [443, 194] on div "Yes" at bounding box center [420, 185] width 309 height 28
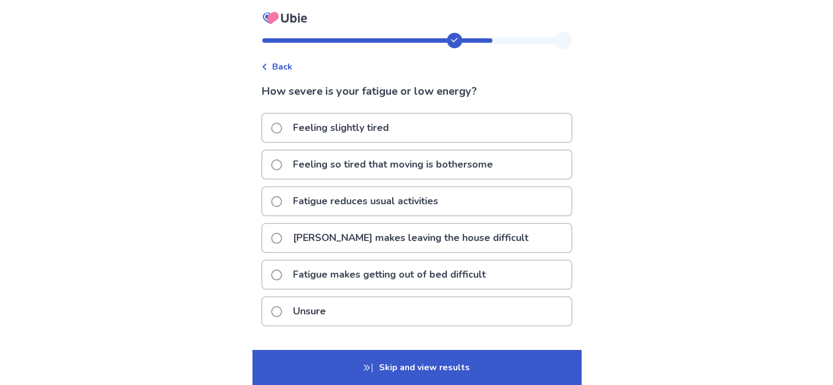
click at [506, 164] on div "Feeling so tired that moving is bothersome" at bounding box center [416, 165] width 309 height 28
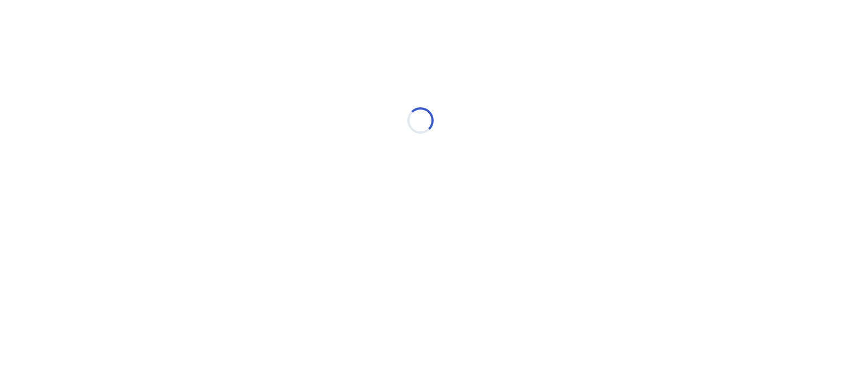
select select "*"
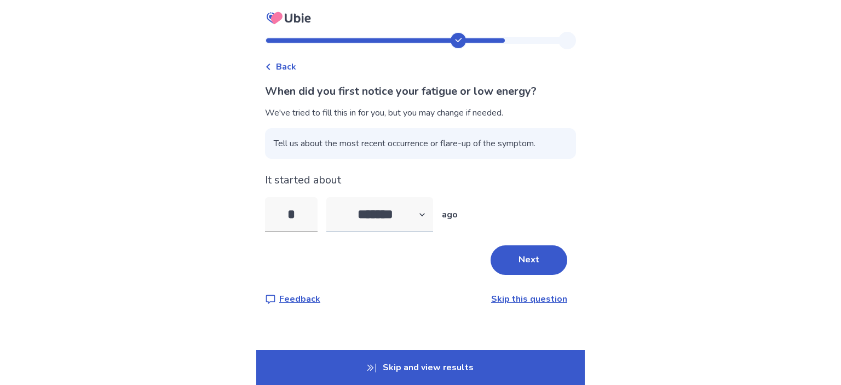
type input "*"
click at [500, 256] on button "Next" at bounding box center [529, 260] width 77 height 30
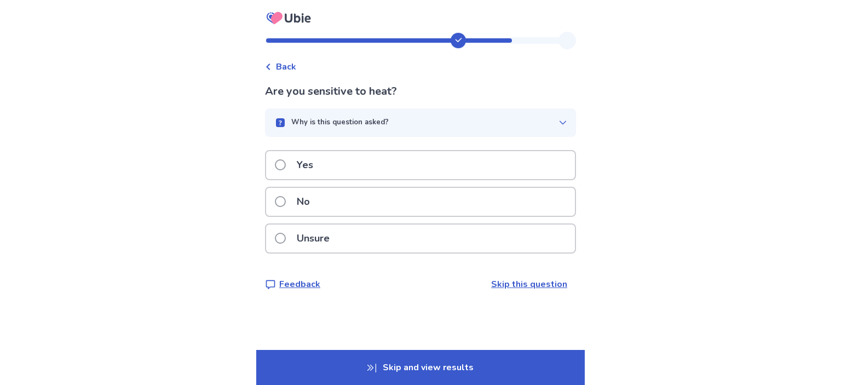
click at [424, 164] on div "Yes" at bounding box center [420, 165] width 309 height 28
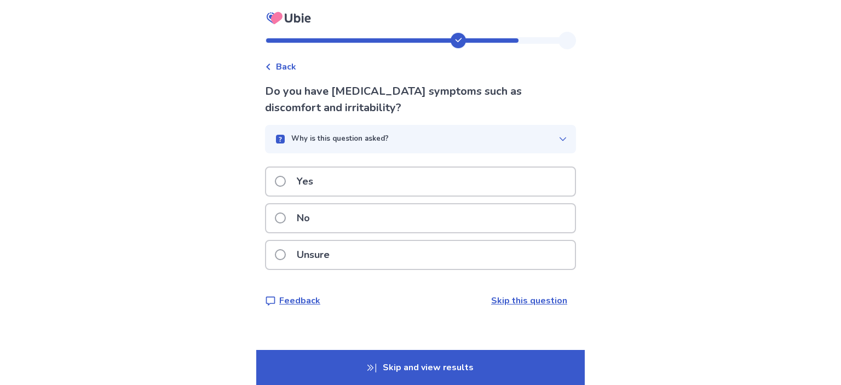
click at [430, 210] on div "No" at bounding box center [420, 218] width 309 height 28
click at [439, 214] on div "No" at bounding box center [420, 218] width 309 height 28
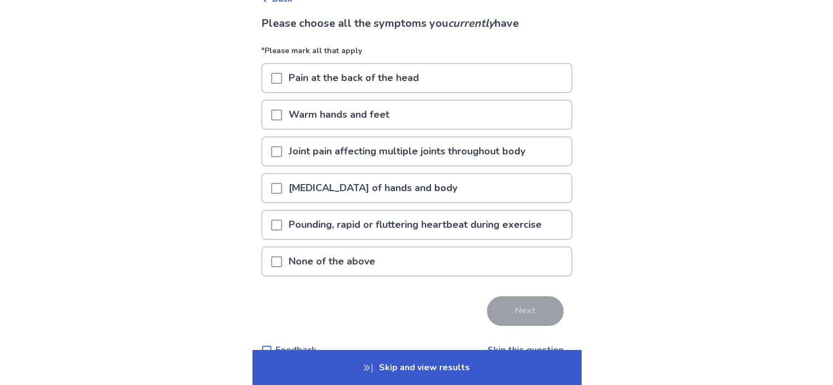
scroll to position [89, 0]
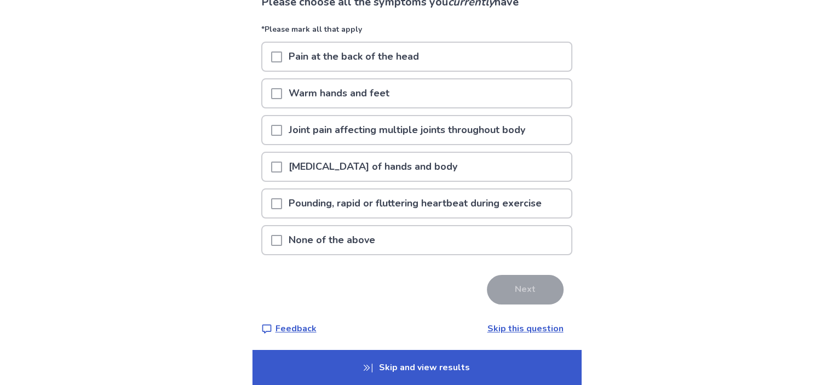
click at [469, 132] on p "Joint pain affecting multiple joints throughout body" at bounding box center [407, 130] width 250 height 28
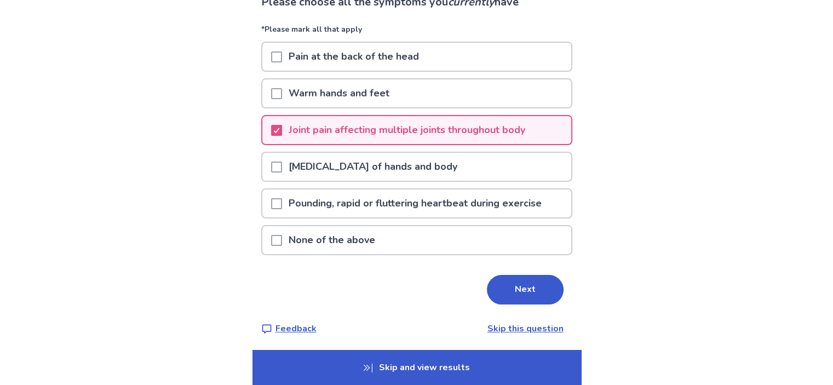
click at [464, 65] on div "Pain at the back of the head" at bounding box center [416, 57] width 309 height 28
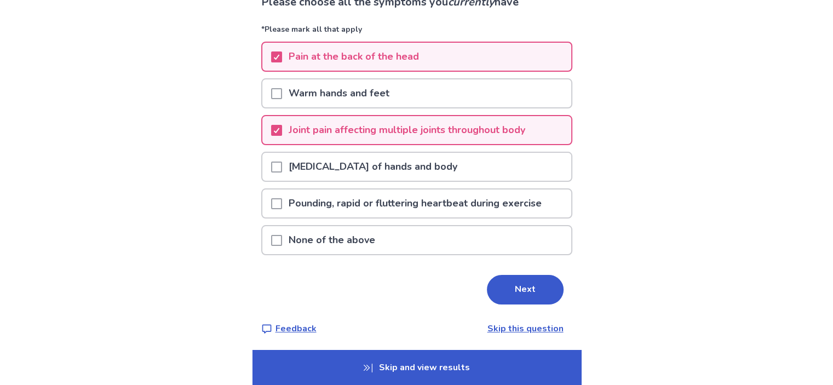
click at [451, 176] on div "Tremors of hands and body" at bounding box center [416, 167] width 309 height 28
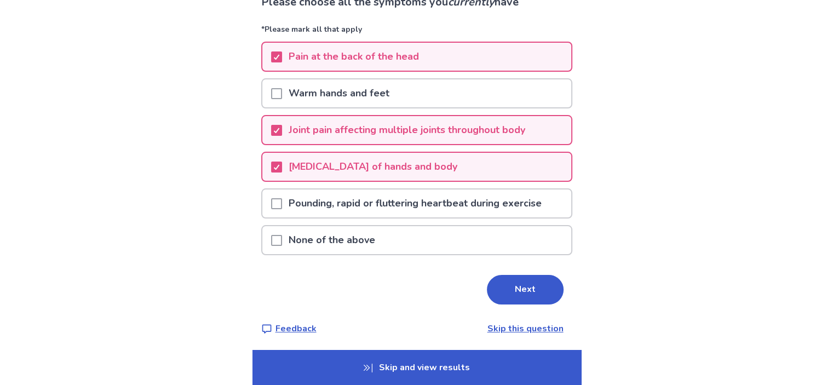
click at [462, 207] on p "Pounding, rapid or fluttering heartbeat during exercise" at bounding box center [415, 203] width 266 height 28
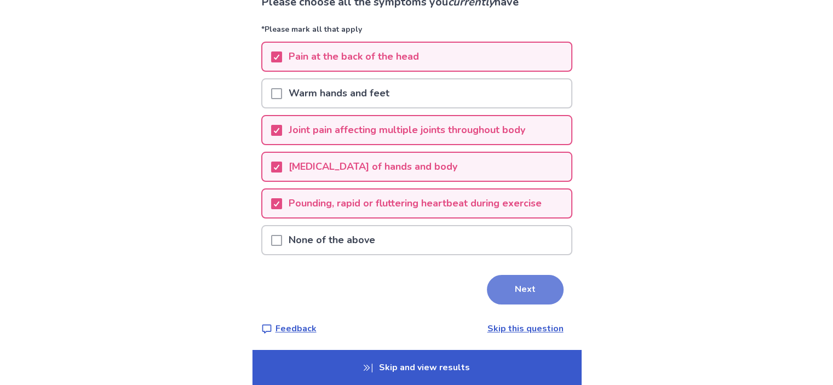
click at [523, 285] on button "Next" at bounding box center [525, 290] width 77 height 30
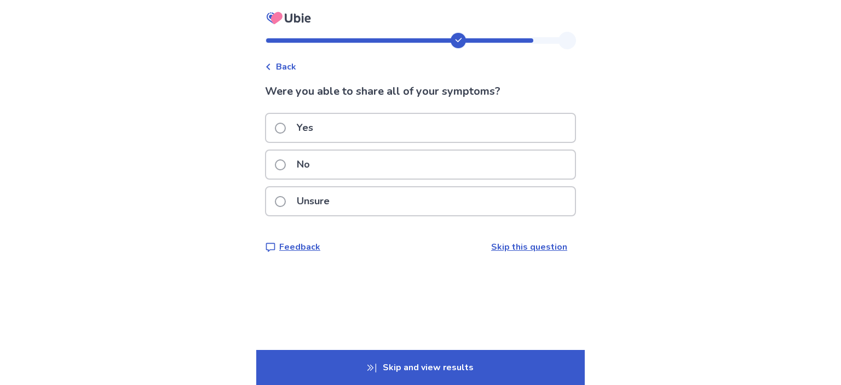
click at [384, 129] on div "Yes" at bounding box center [420, 128] width 309 height 28
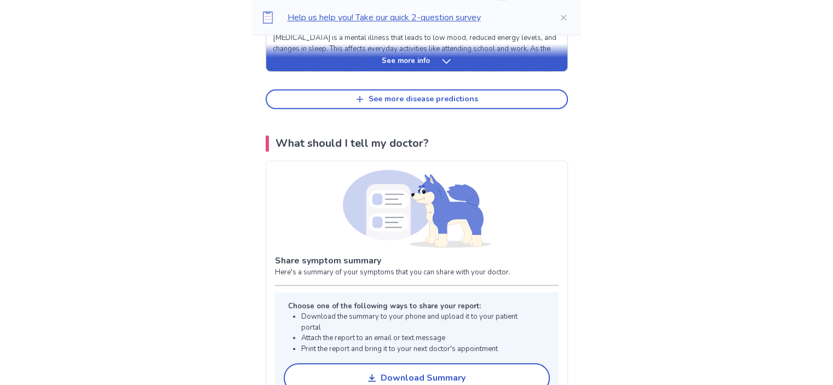
scroll to position [679, 0]
